Goal: Browse casually: Explore the website without a specific task or goal

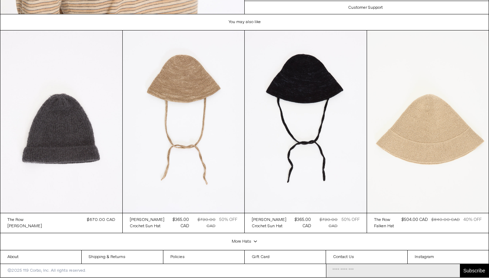
scroll to position [947, 0]
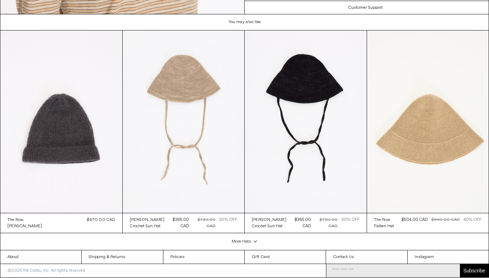
click at [198, 119] on at bounding box center [184, 121] width 122 height 182
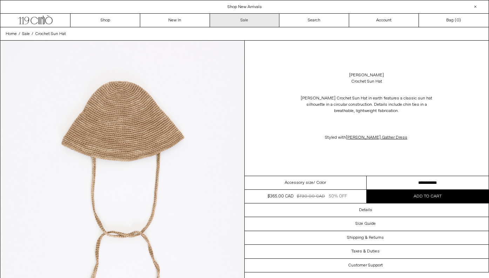
click at [235, 20] on link "Sale" at bounding box center [245, 20] width 70 height 13
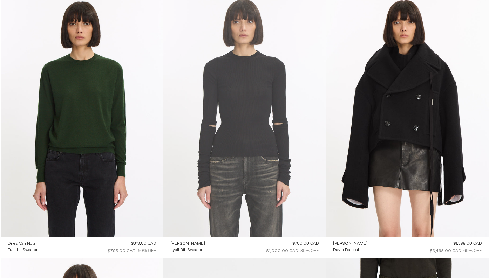
scroll to position [12493, 0]
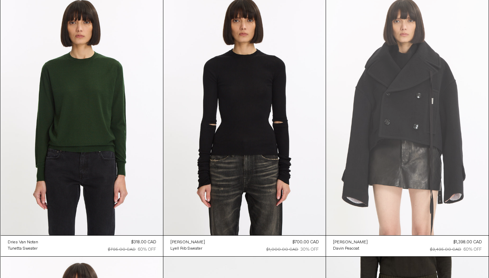
click at [400, 101] on at bounding box center [407, 113] width 162 height 243
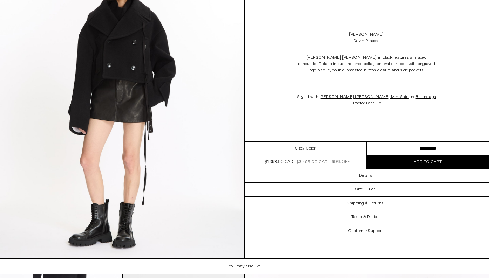
scroll to position [1306, 0]
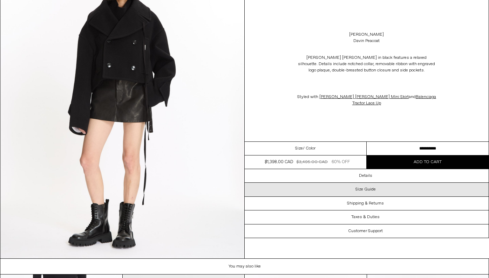
click at [360, 187] on h3 "Size Guide" at bounding box center [365, 189] width 20 height 5
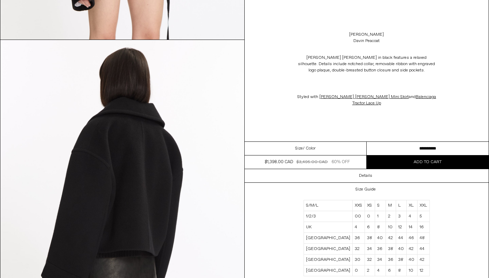
scroll to position [739, 0]
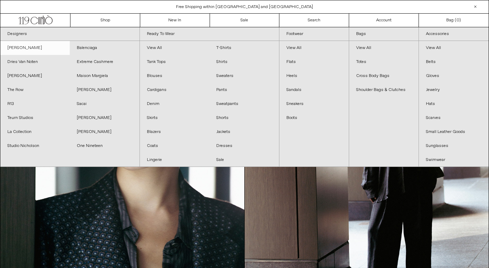
click at [55, 47] on link "[PERSON_NAME]" at bounding box center [34, 48] width 69 height 14
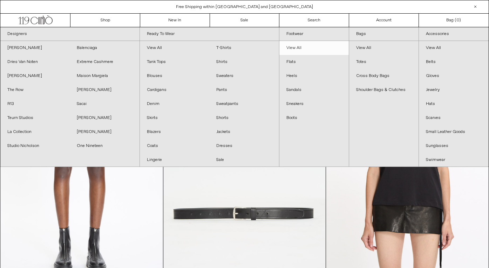
click at [296, 46] on link "View All" at bounding box center [313, 48] width 69 height 14
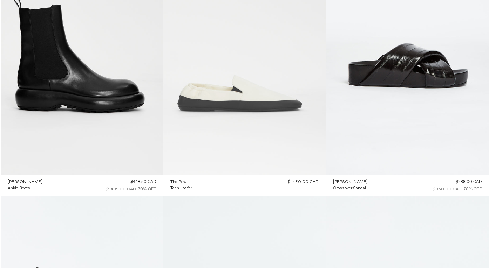
scroll to position [4342, 0]
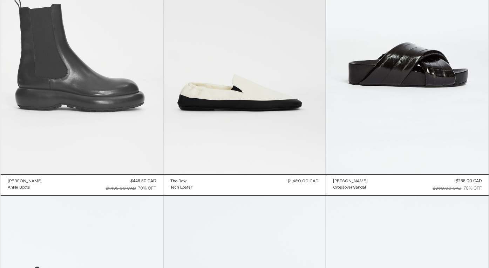
click at [89, 74] on at bounding box center [82, 52] width 162 height 243
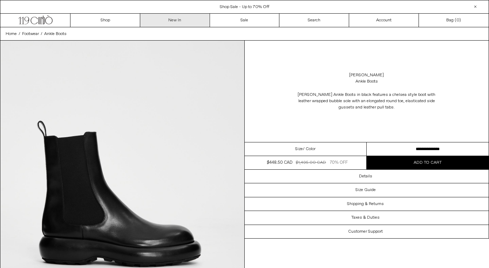
click at [190, 19] on link "New In" at bounding box center [175, 20] width 70 height 13
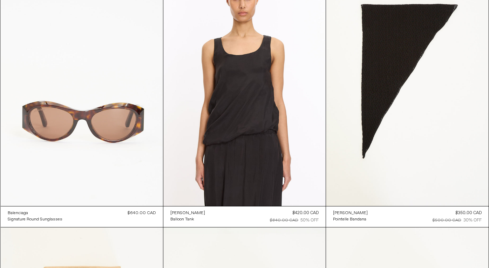
scroll to position [16714, 0]
